Goal: Task Accomplishment & Management: Manage account settings

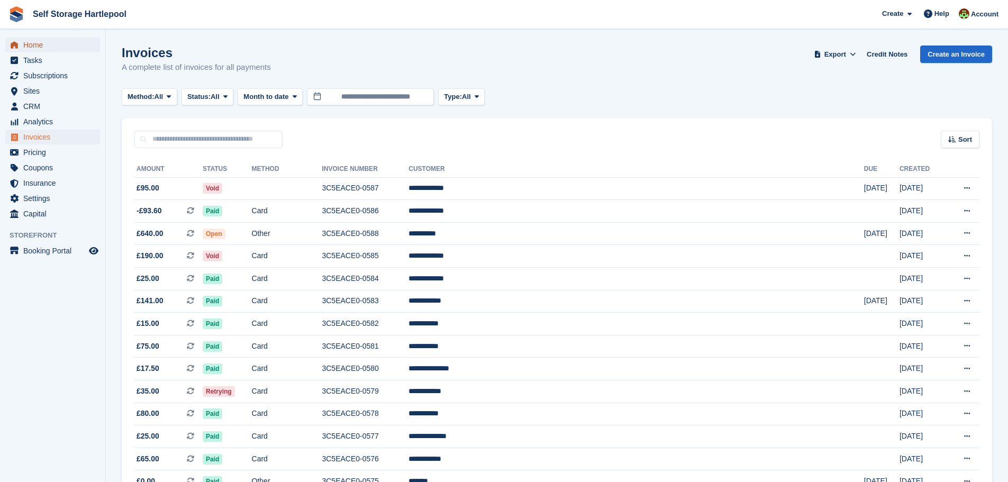
click at [69, 48] on span "Home" at bounding box center [54, 45] width 63 height 15
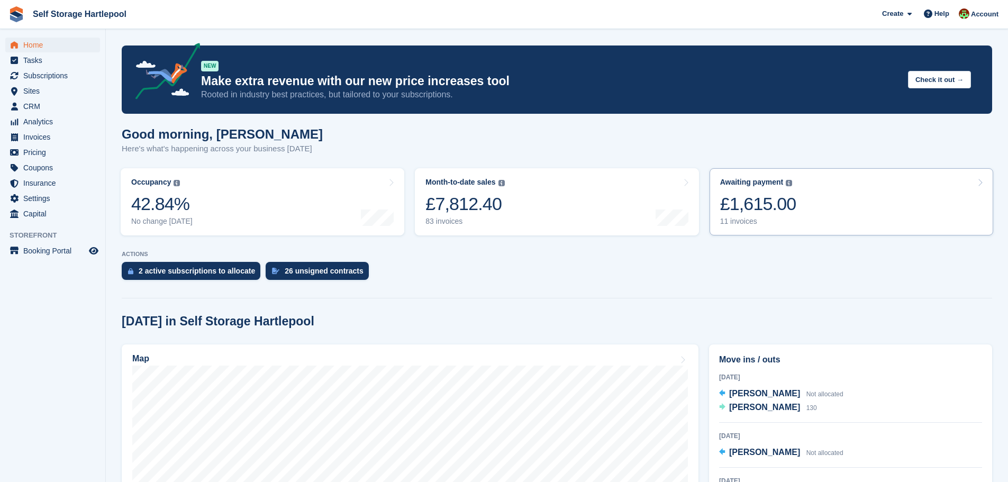
click at [755, 202] on div "£1,615.00" at bounding box center [758, 204] width 76 height 22
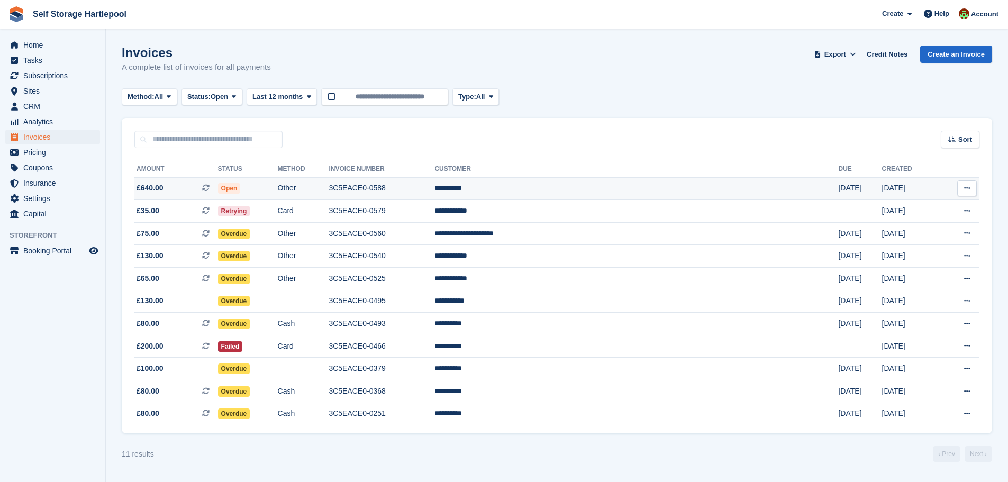
click at [329, 185] on td "Other" at bounding box center [303, 188] width 51 height 23
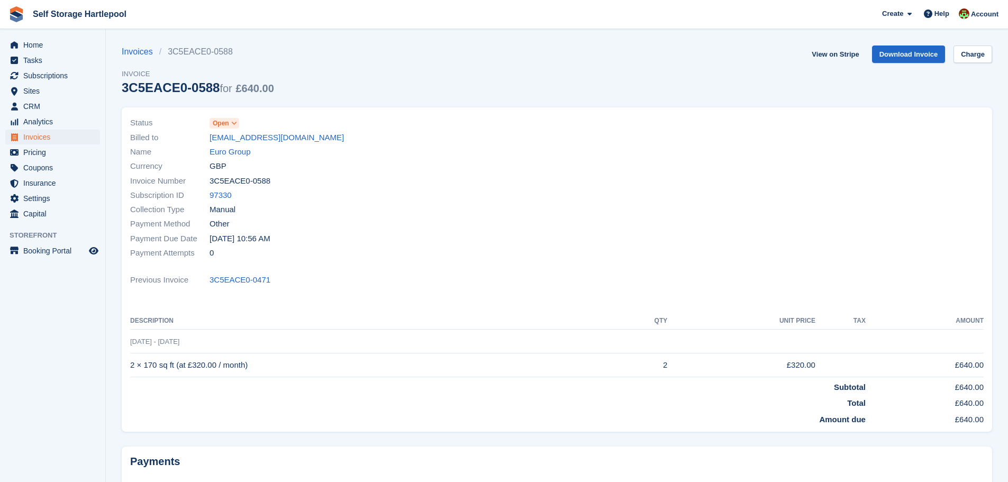
click at [228, 123] on span "Open" at bounding box center [221, 123] width 16 height 10
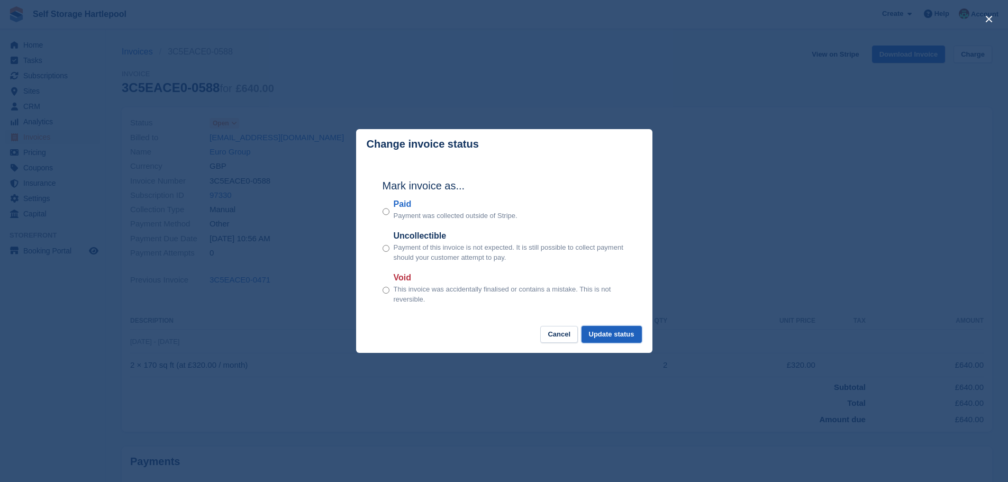
click at [610, 338] on button "Update status" at bounding box center [611, 334] width 60 height 17
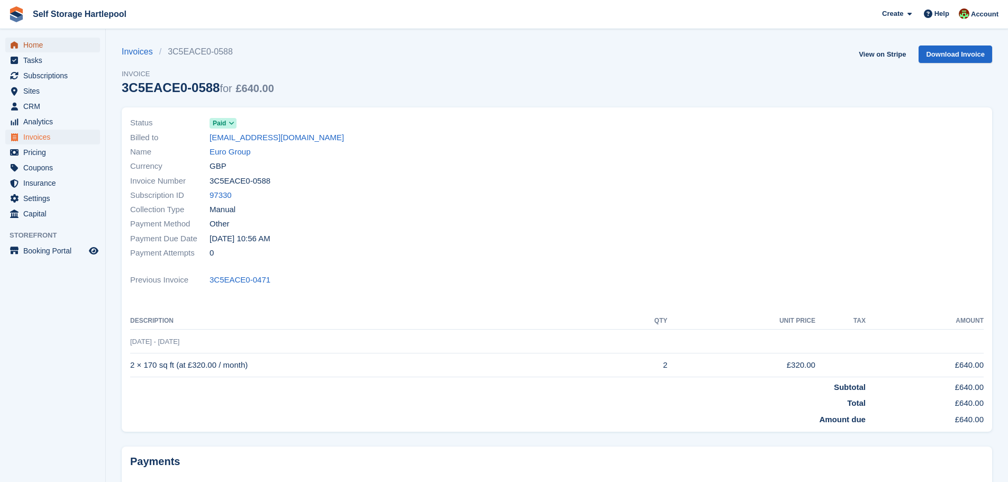
click at [35, 40] on span "Home" at bounding box center [54, 45] width 63 height 15
click at [34, 43] on span "Home" at bounding box center [54, 45] width 63 height 15
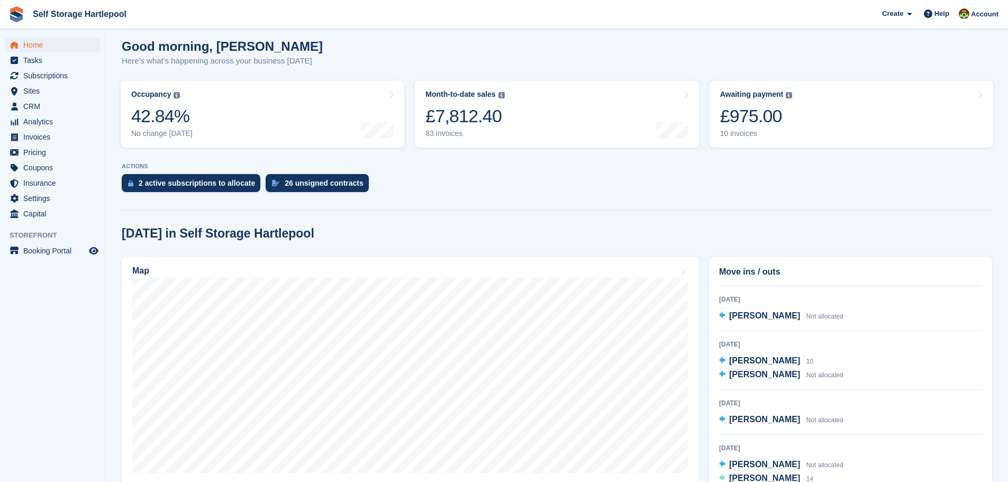
scroll to position [22, 0]
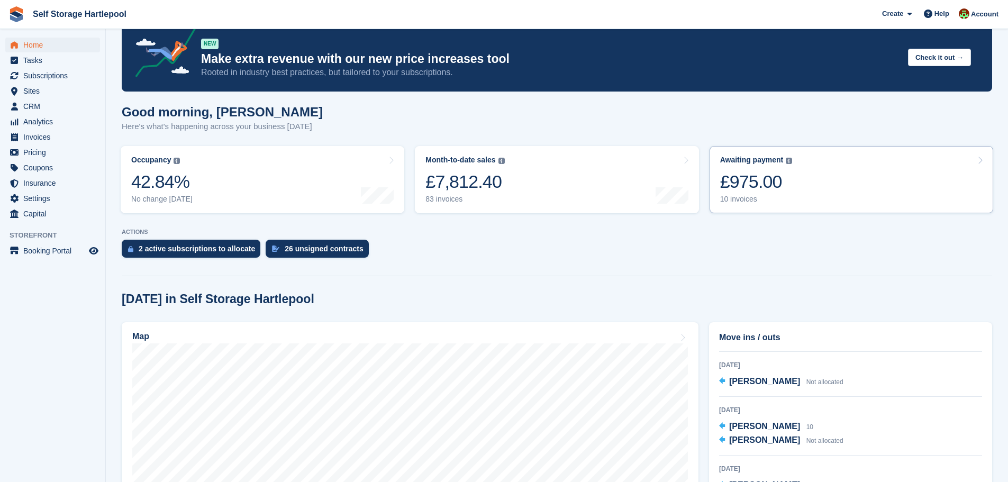
click at [768, 176] on div "£975.00" at bounding box center [756, 182] width 72 height 22
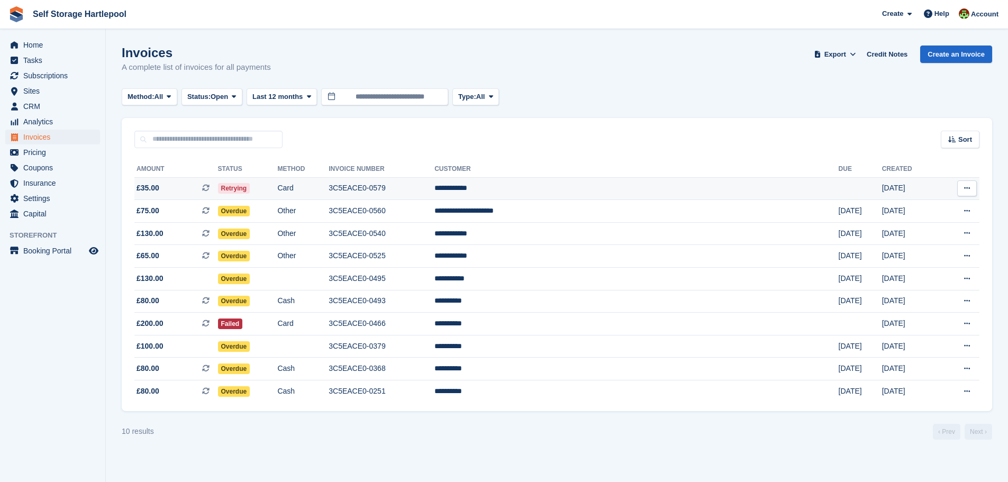
click at [434, 187] on td "3C5EACE0-0579" at bounding box center [381, 188] width 106 height 23
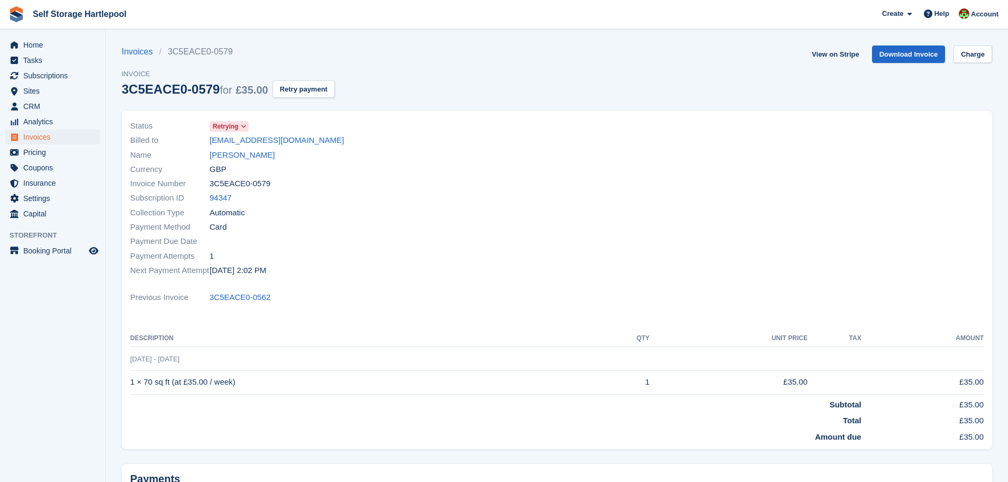
click at [831, 43] on section "Invoices 3C5EACE0-0579 Invoice 3C5EACE0-0579 for £35.00 Retry payment View on S…" at bounding box center [557, 298] width 902 height 597
click at [832, 53] on link "View on Stripe" at bounding box center [835, 53] width 56 height 17
click at [287, 87] on button "Retry payment" at bounding box center [303, 88] width 62 height 17
